Goal: Information Seeking & Learning: Check status

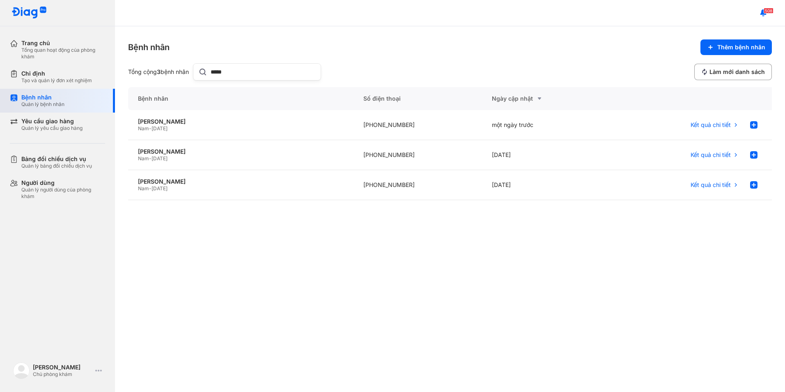
click at [58, 105] on div "Quản lý bệnh nhân" at bounding box center [42, 104] width 43 height 7
click at [241, 71] on input "*****" at bounding box center [263, 72] width 105 height 16
type input "********"
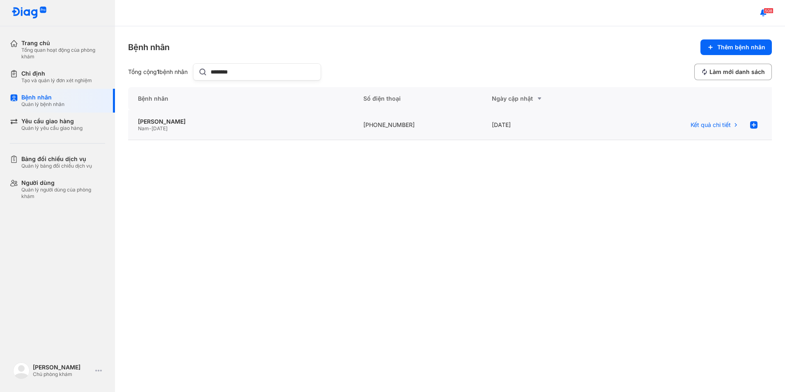
click at [354, 117] on div "PHẠM TUẤN ANH Nam - 25/04/1985" at bounding box center [418, 125] width 129 height 30
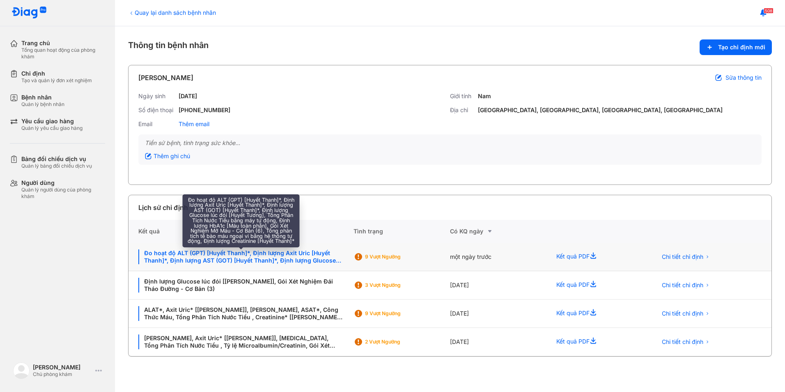
click at [298, 257] on div "Đo hoạt độ ALT (GPT) [Huyết Thanh]*, Định lượng Axit Uric [Huyết Thanh]*, Định …" at bounding box center [240, 256] width 205 height 15
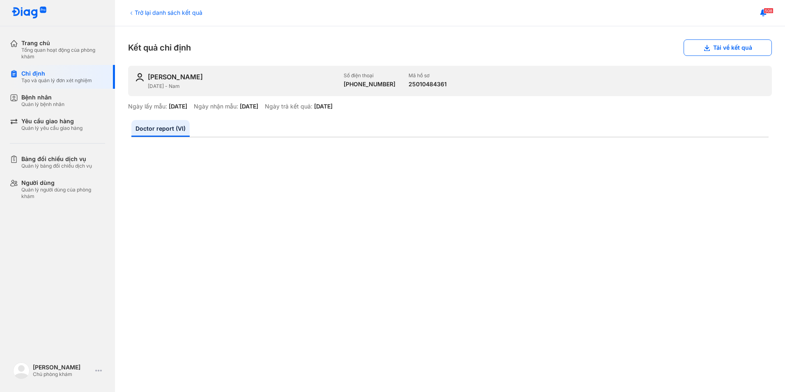
click at [148, 13] on div "Trở lại danh sách kết quả" at bounding box center [165, 12] width 74 height 9
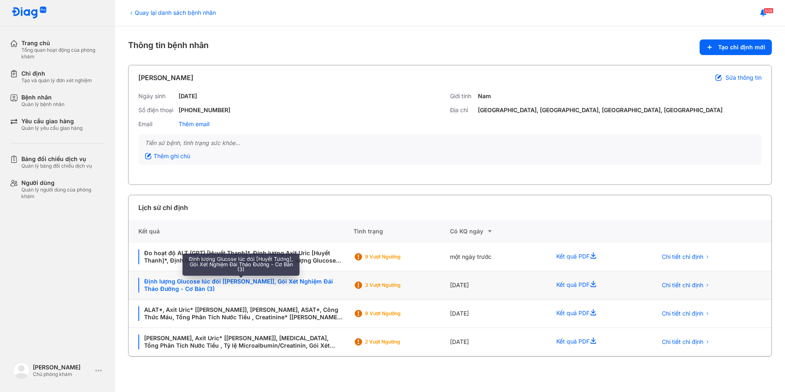
click at [234, 282] on div "Định lượng Glucose lúc đói [Huyết Tương], Gói Xét Nghiệm Đái Tháo Đường - Cơ Bả…" at bounding box center [240, 285] width 205 height 15
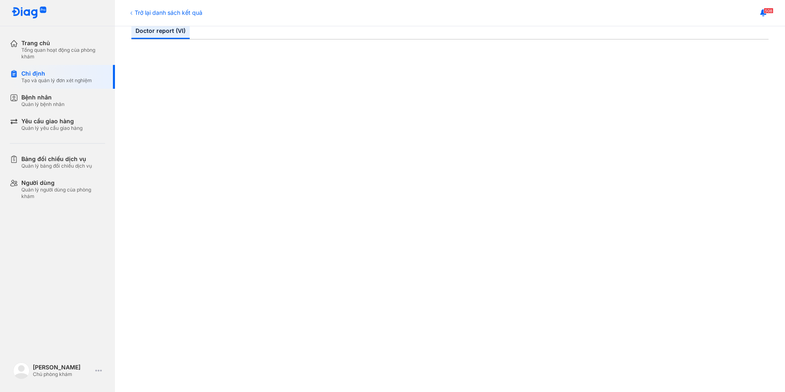
scroll to position [123, 0]
click at [131, 15] on icon at bounding box center [131, 13] width 7 height 7
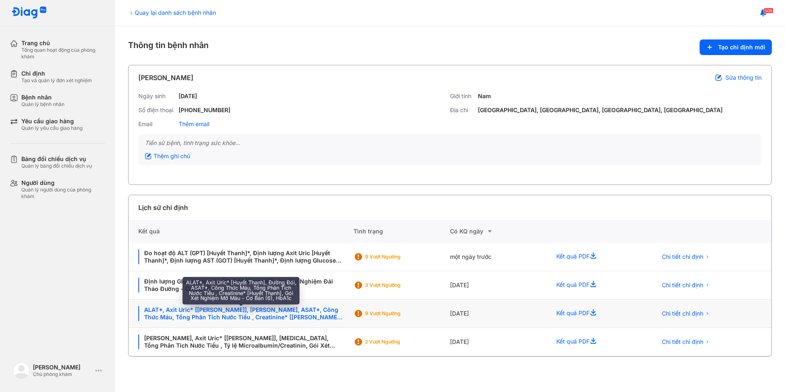
click at [204, 315] on div "ALAT*, Axit Uric* [Huyết Thanh], Đường Đói, ASAT*, Công Thức Máu, Tổng Phân Tíc…" at bounding box center [240, 313] width 205 height 15
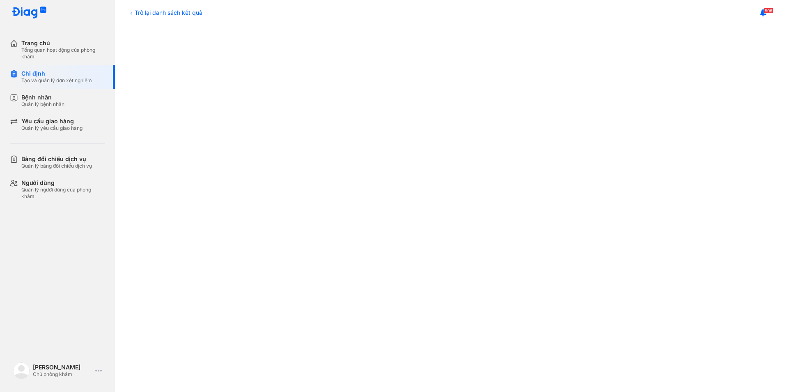
scroll to position [287, 0]
